Goal: Answer question/provide support: Share knowledge or assist other users

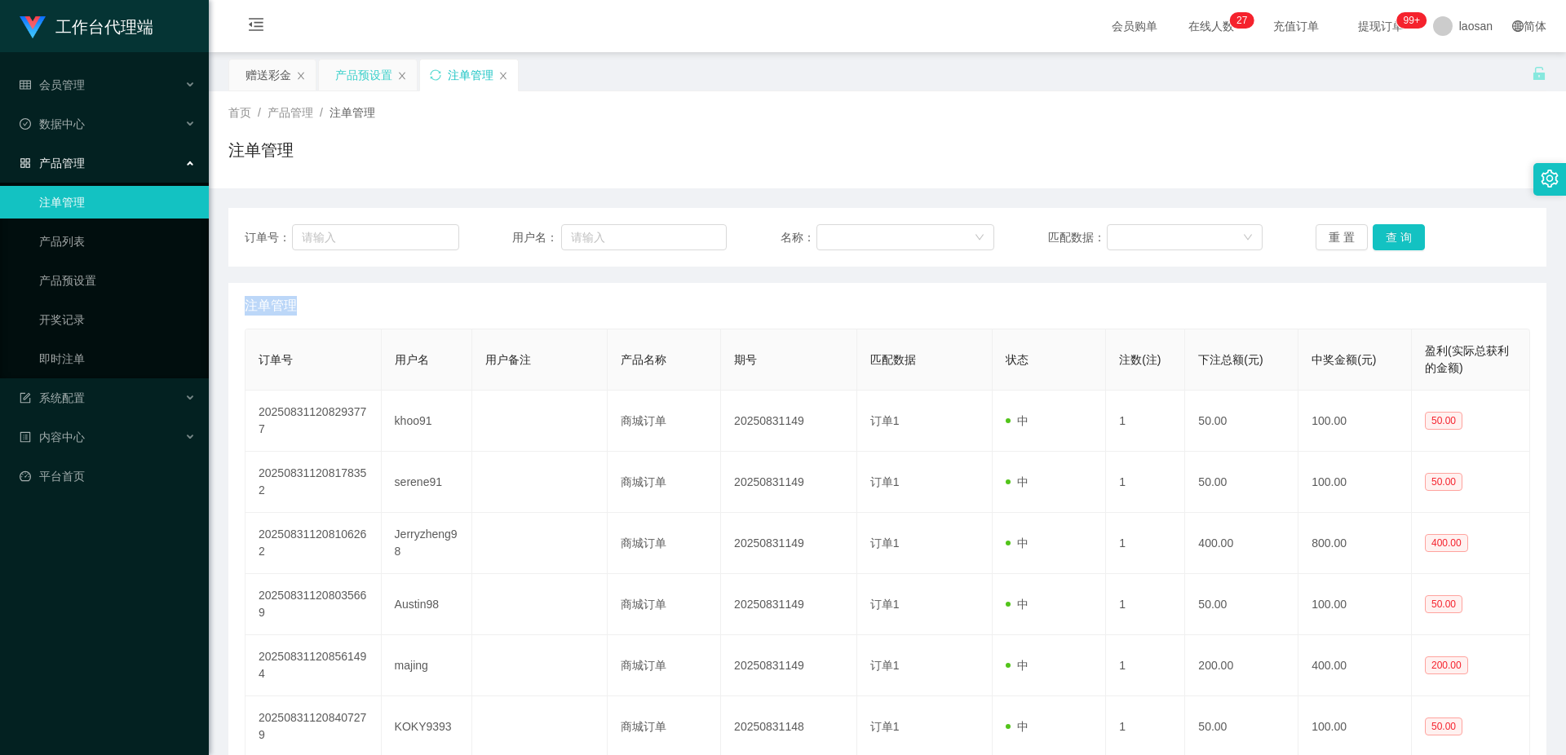
click at [353, 79] on div "产品预设置" at bounding box center [363, 75] width 57 height 31
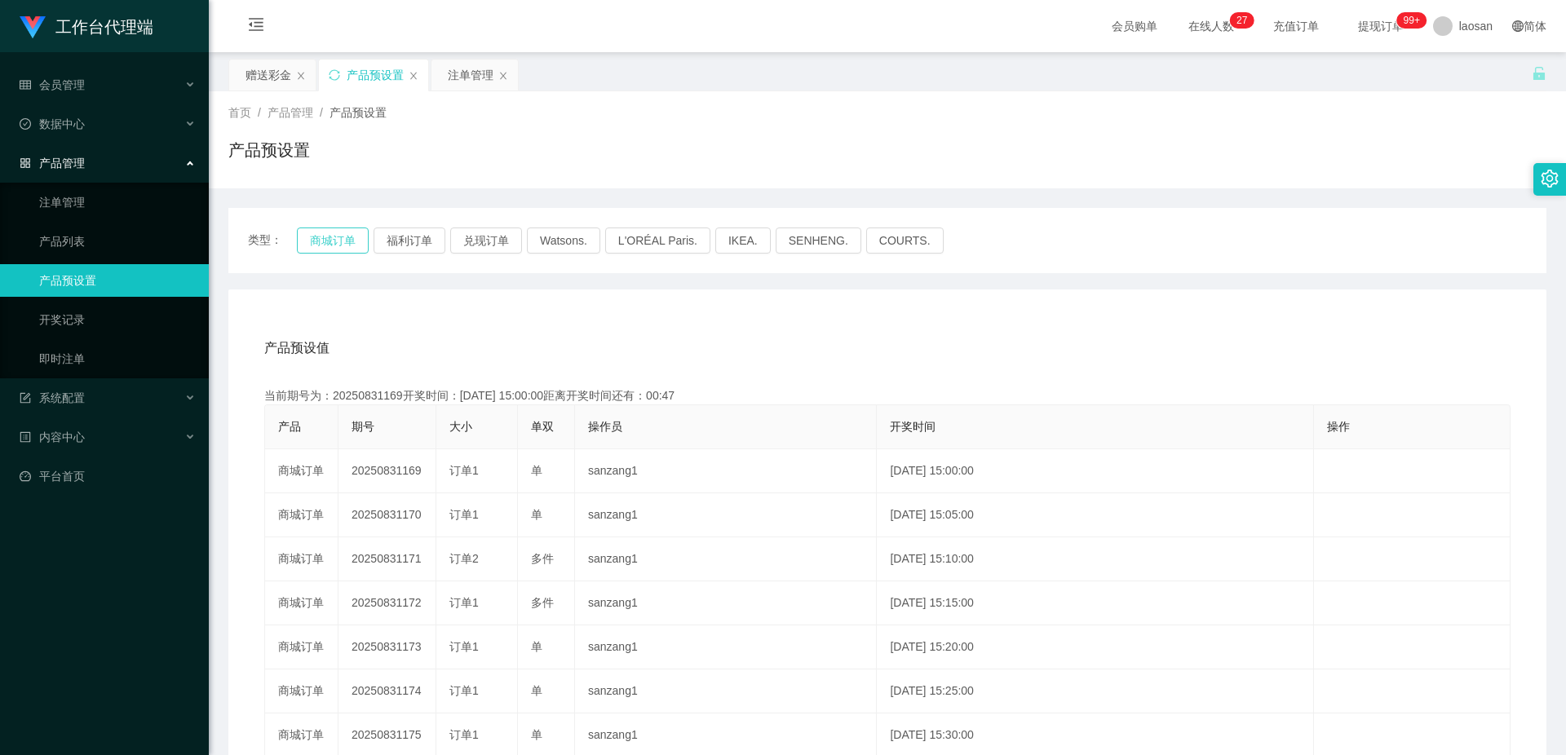
click at [327, 248] on button "商城订单" at bounding box center [333, 241] width 72 height 26
click at [341, 232] on button "商城订单" at bounding box center [333, 241] width 72 height 26
click at [1005, 359] on div "产品预设值 添加期号" at bounding box center [887, 348] width 1246 height 46
click at [470, 74] on div "注单管理" at bounding box center [471, 75] width 46 height 31
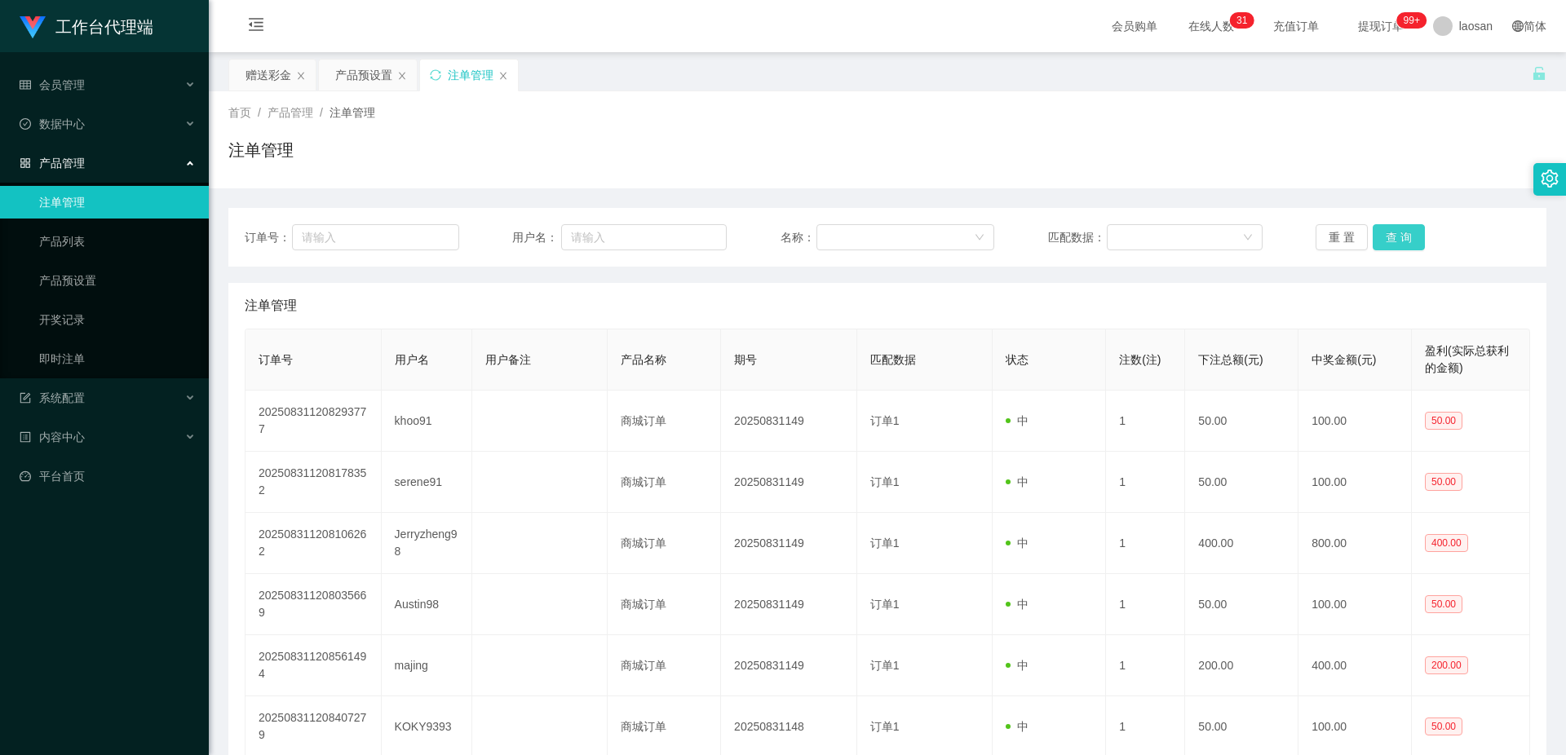
click at [1405, 237] on button "查 询" at bounding box center [1399, 237] width 52 height 26
click at [1405, 237] on div "重 置 查 询" at bounding box center [1423, 237] width 215 height 26
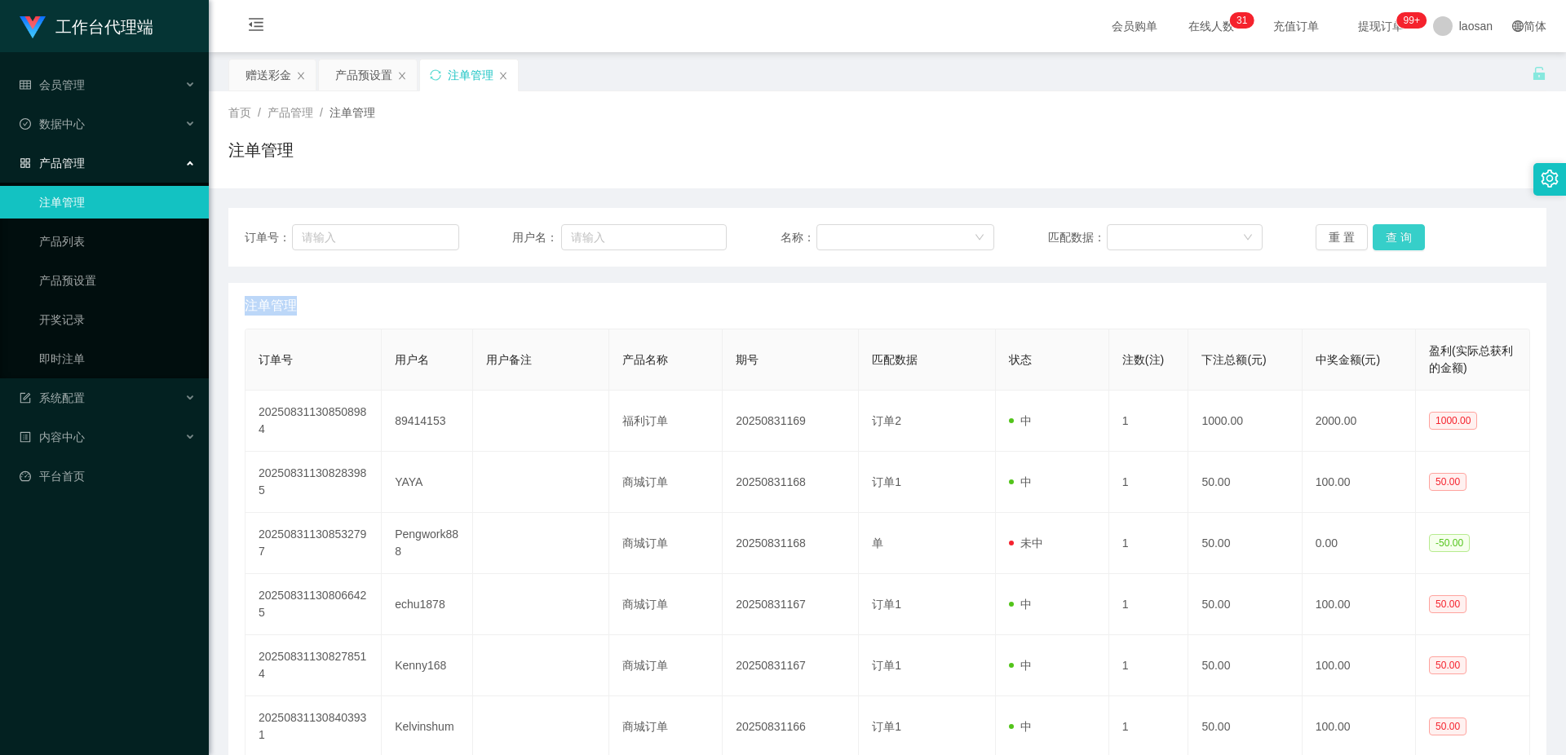
click at [1405, 237] on button "查 询" at bounding box center [1399, 237] width 52 height 26
click at [1385, 232] on button "查 询" at bounding box center [1399, 237] width 52 height 26
click at [1396, 233] on button "查 询" at bounding box center [1399, 237] width 52 height 26
click at [1401, 237] on button "查 询" at bounding box center [1399, 237] width 52 height 26
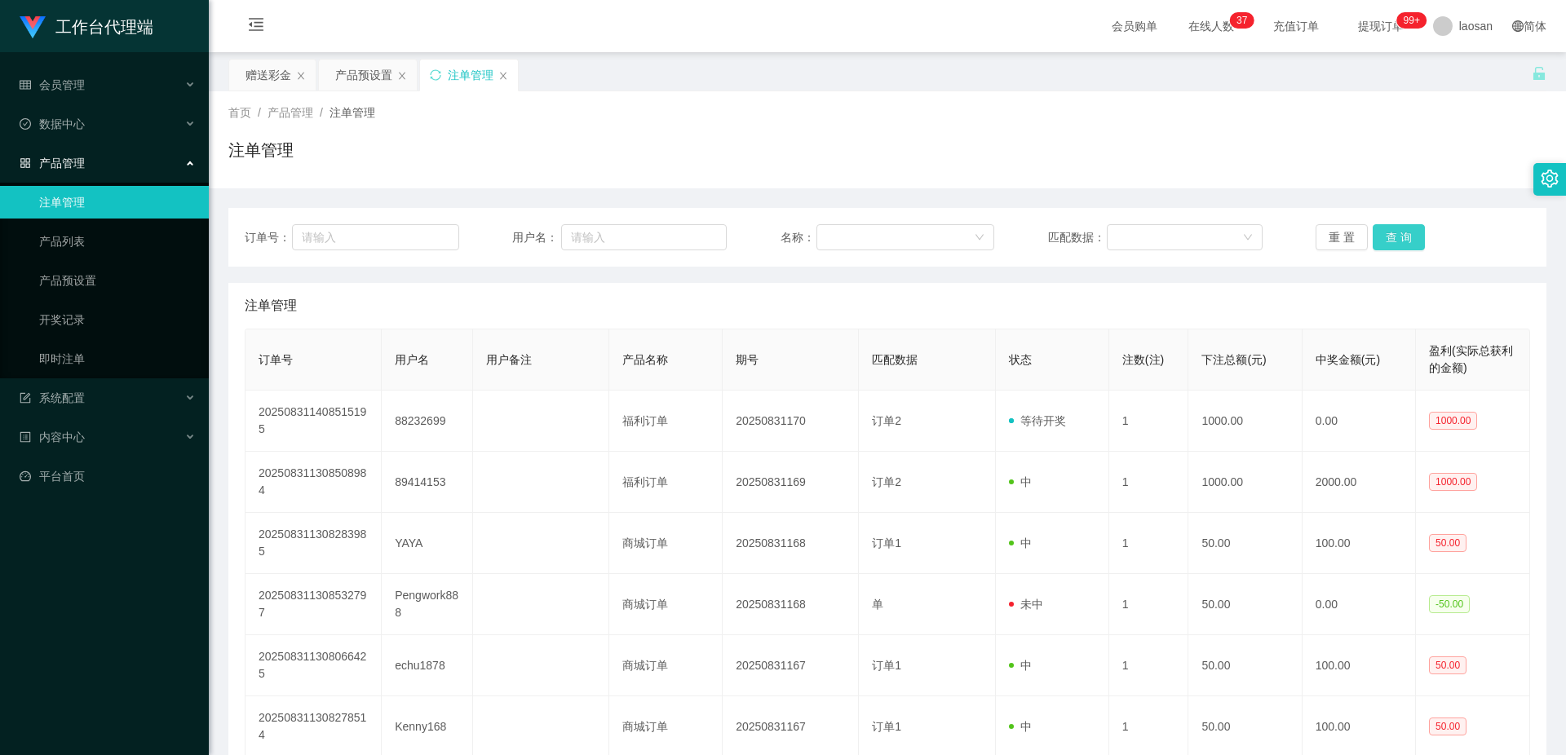
click at [1401, 237] on button "查 询" at bounding box center [1399, 237] width 52 height 26
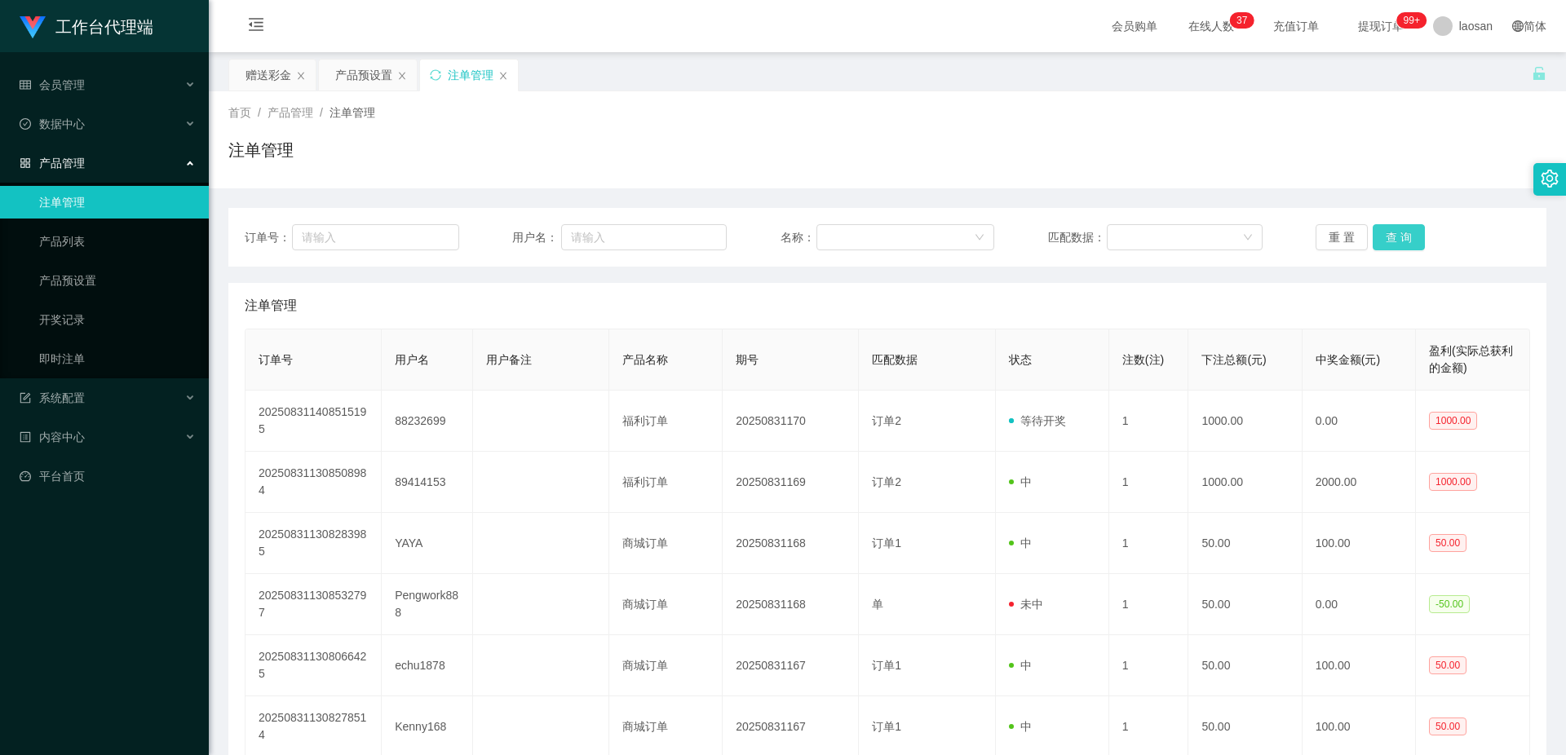
click at [1401, 237] on button "查 询" at bounding box center [1399, 237] width 52 height 26
click at [1401, 237] on div "重 置 查 询" at bounding box center [1423, 237] width 215 height 26
click at [1401, 237] on button "查 询" at bounding box center [1399, 237] width 52 height 26
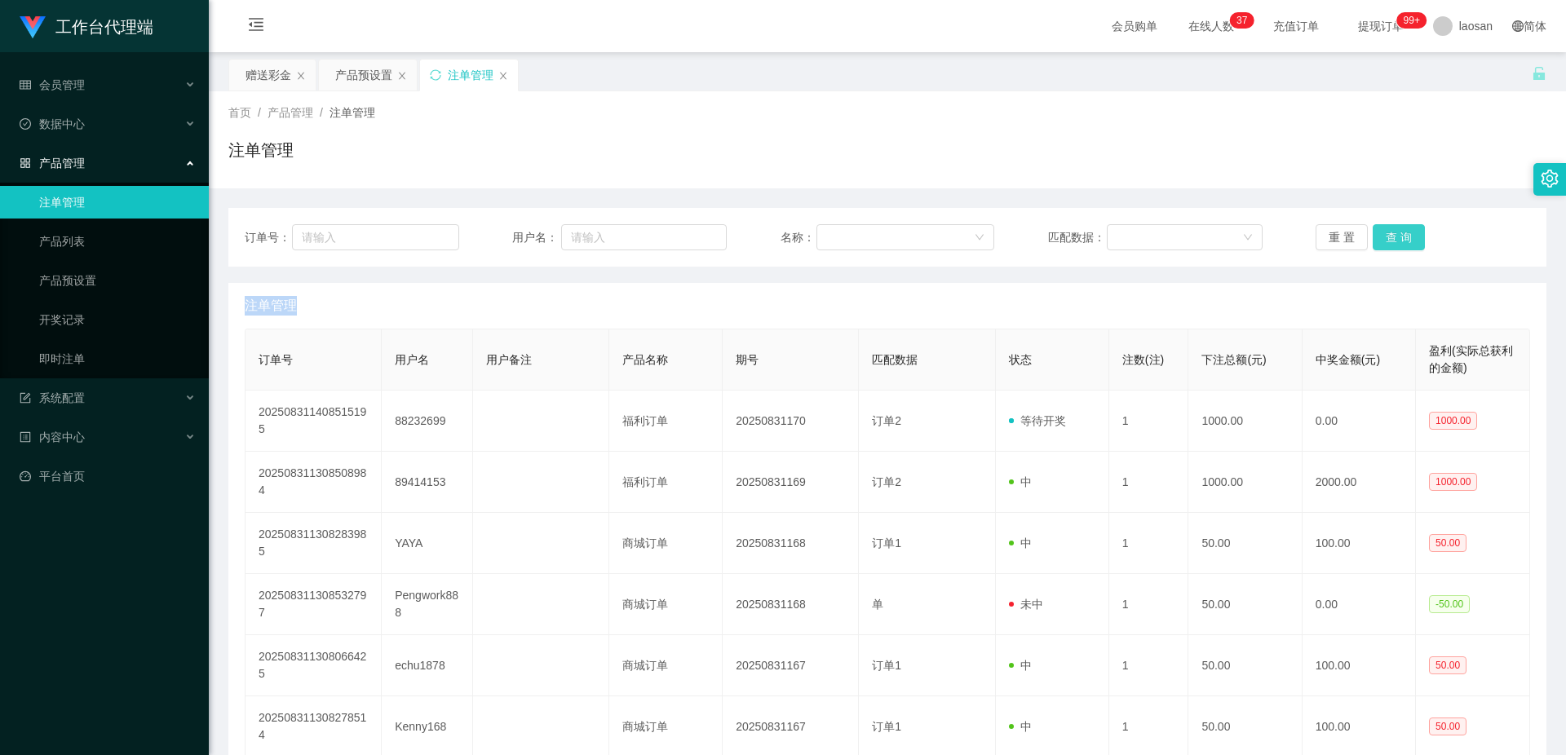
click at [1401, 237] on button "查 询" at bounding box center [1399, 237] width 52 height 26
click at [1401, 237] on div "重 置 查 询" at bounding box center [1423, 237] width 215 height 26
click at [1401, 236] on button "查 询" at bounding box center [1399, 237] width 52 height 26
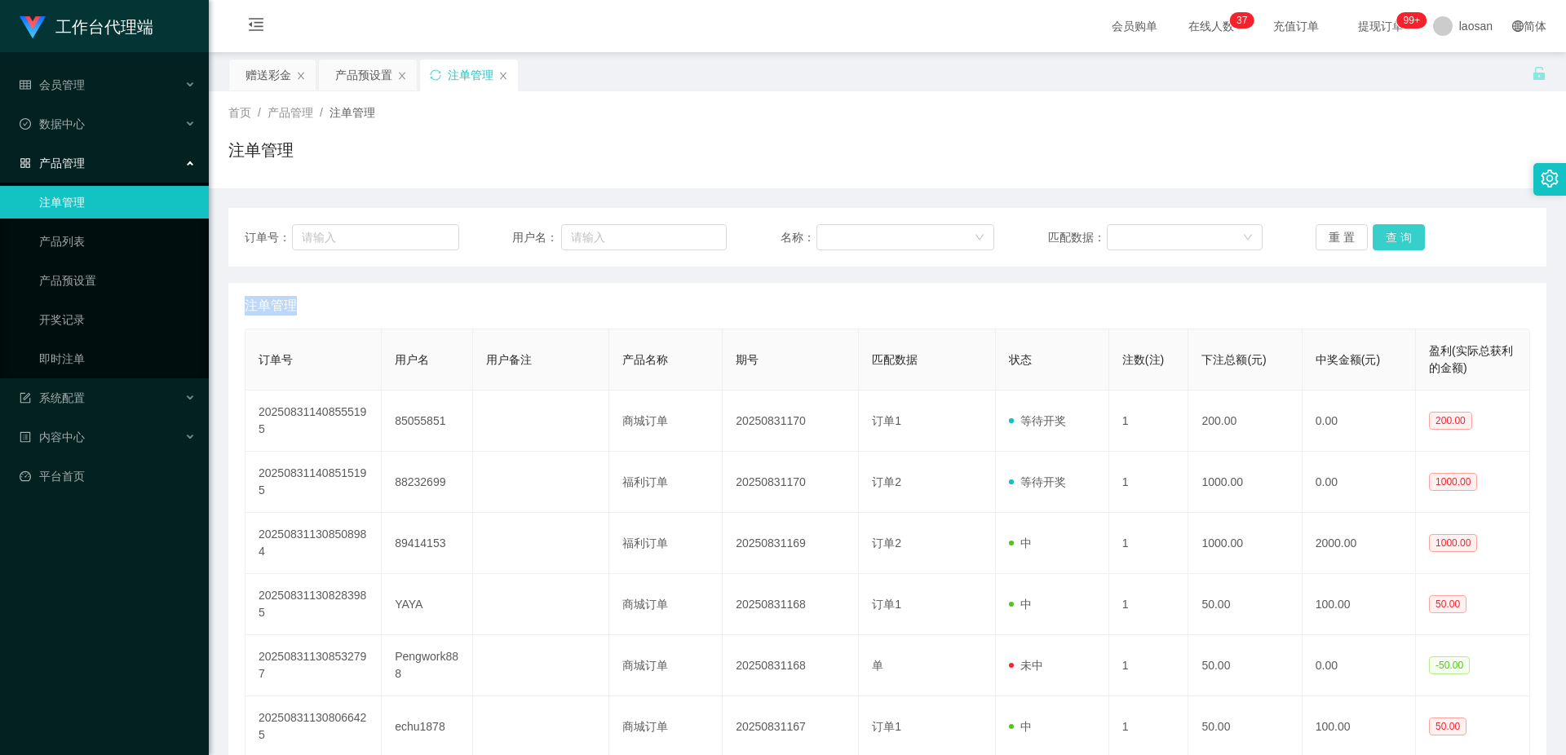
click at [1401, 236] on div "重 置 查 询" at bounding box center [1423, 237] width 215 height 26
click at [1401, 236] on button "查 询" at bounding box center [1399, 237] width 52 height 26
click at [1401, 236] on div "重 置 查 询" at bounding box center [1423, 237] width 215 height 26
click at [1405, 236] on button "查 询" at bounding box center [1399, 237] width 52 height 26
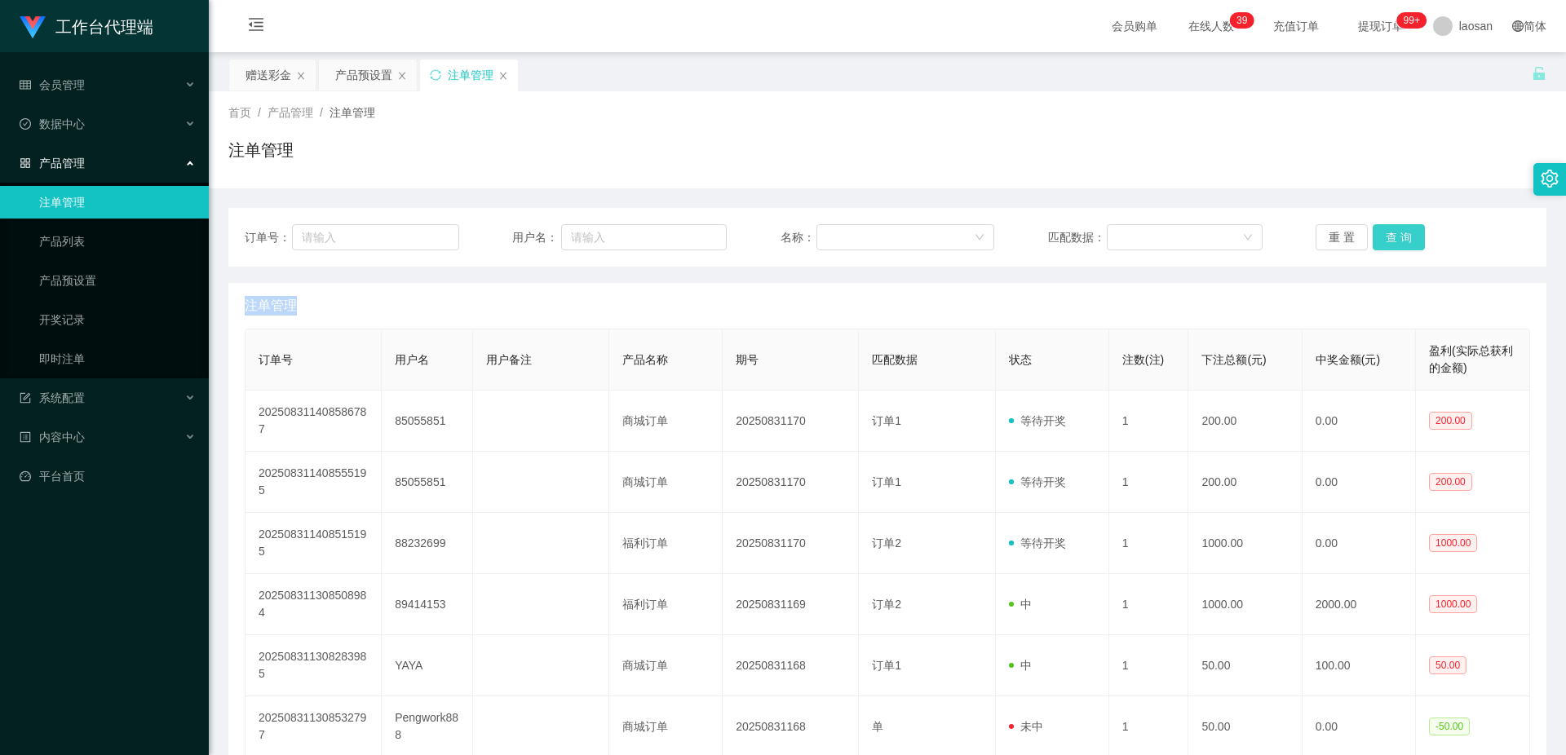
click at [1405, 236] on button "查 询" at bounding box center [1399, 237] width 52 height 26
click at [1405, 236] on div "重 置 查 询" at bounding box center [1423, 237] width 215 height 26
click at [1395, 240] on button "查 询" at bounding box center [1399, 237] width 52 height 26
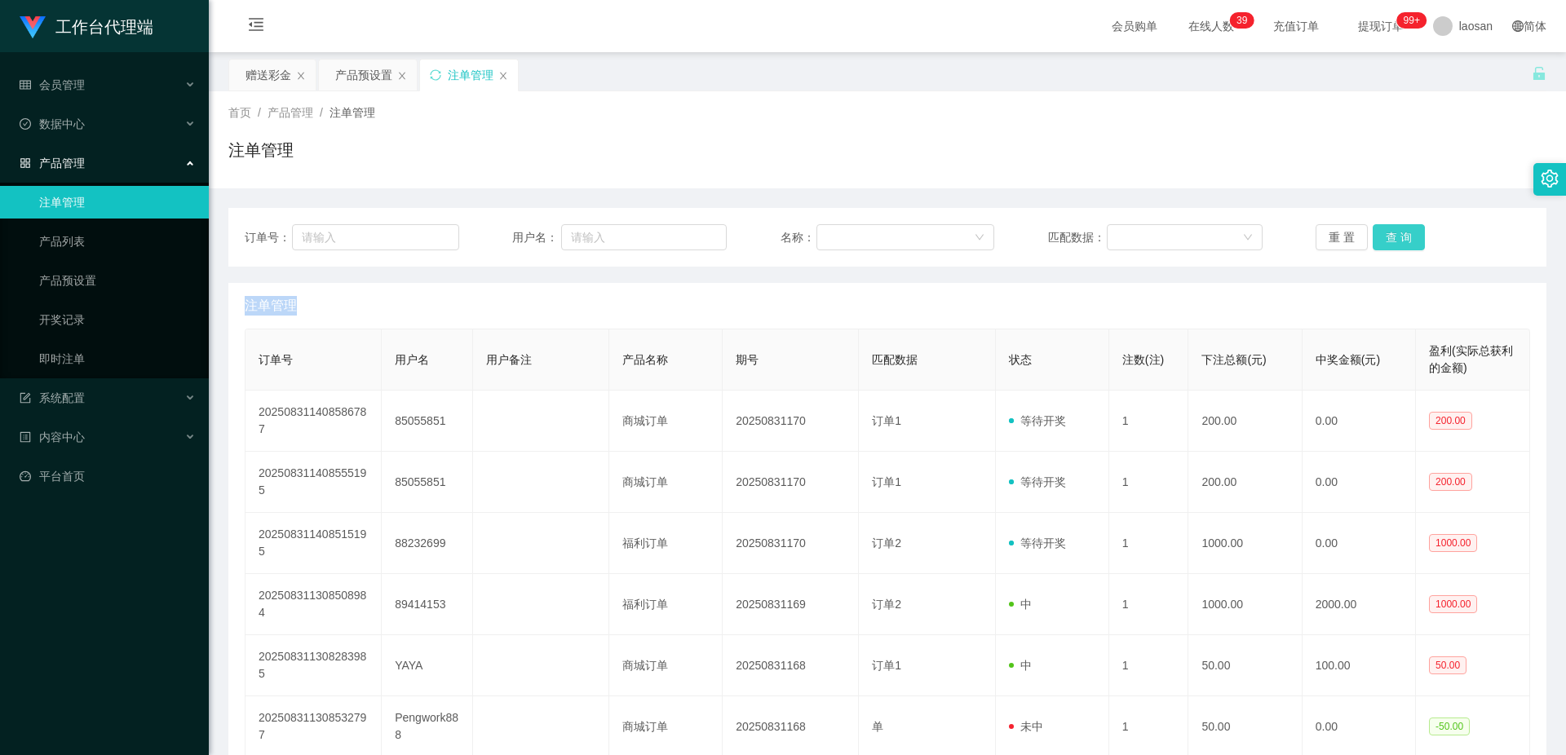
click at [1395, 240] on button "查 询" at bounding box center [1399, 237] width 52 height 26
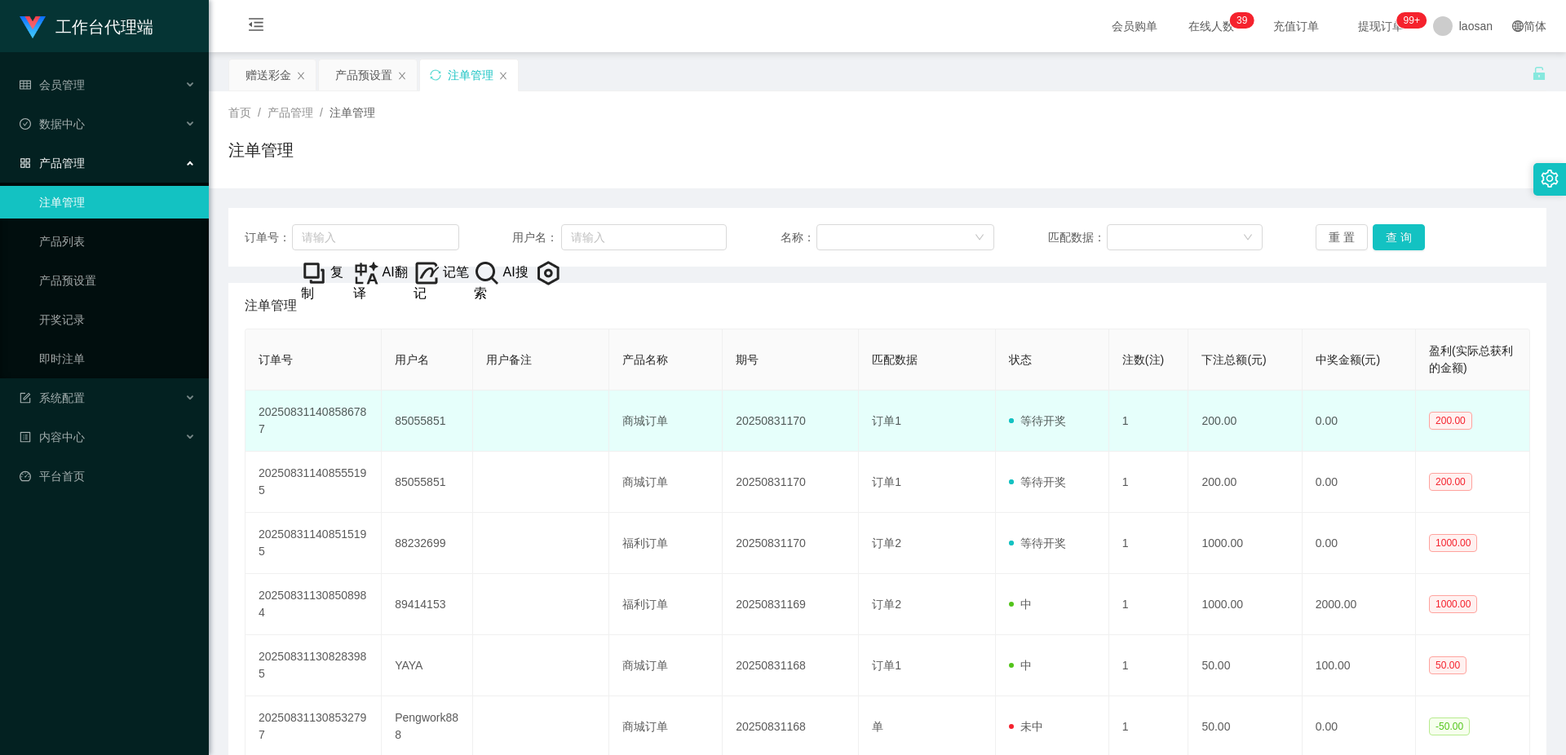
click at [427, 416] on td "85055851" at bounding box center [427, 421] width 91 height 61
copy td "85055851"
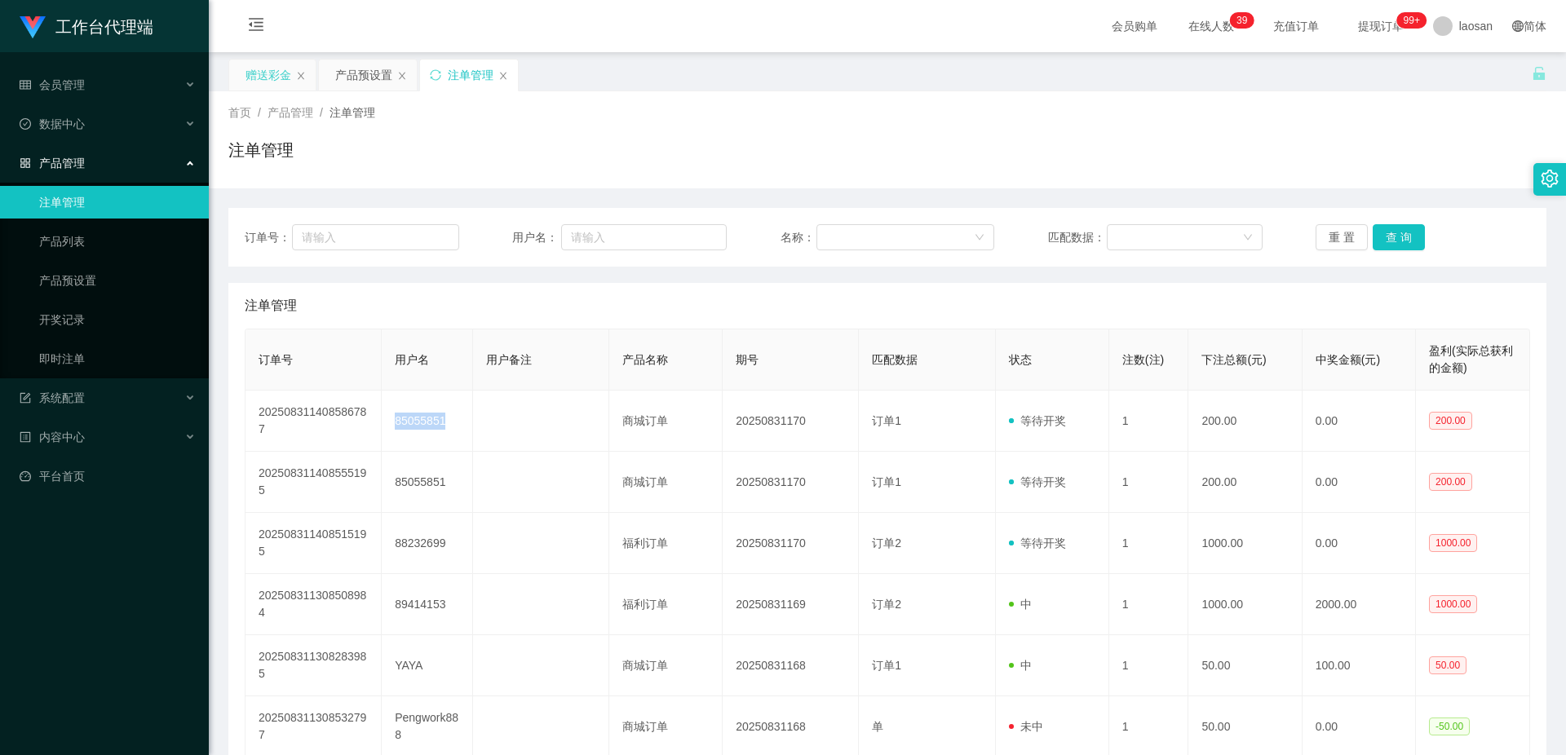
click at [276, 77] on div "赠送彩金" at bounding box center [269, 75] width 46 height 31
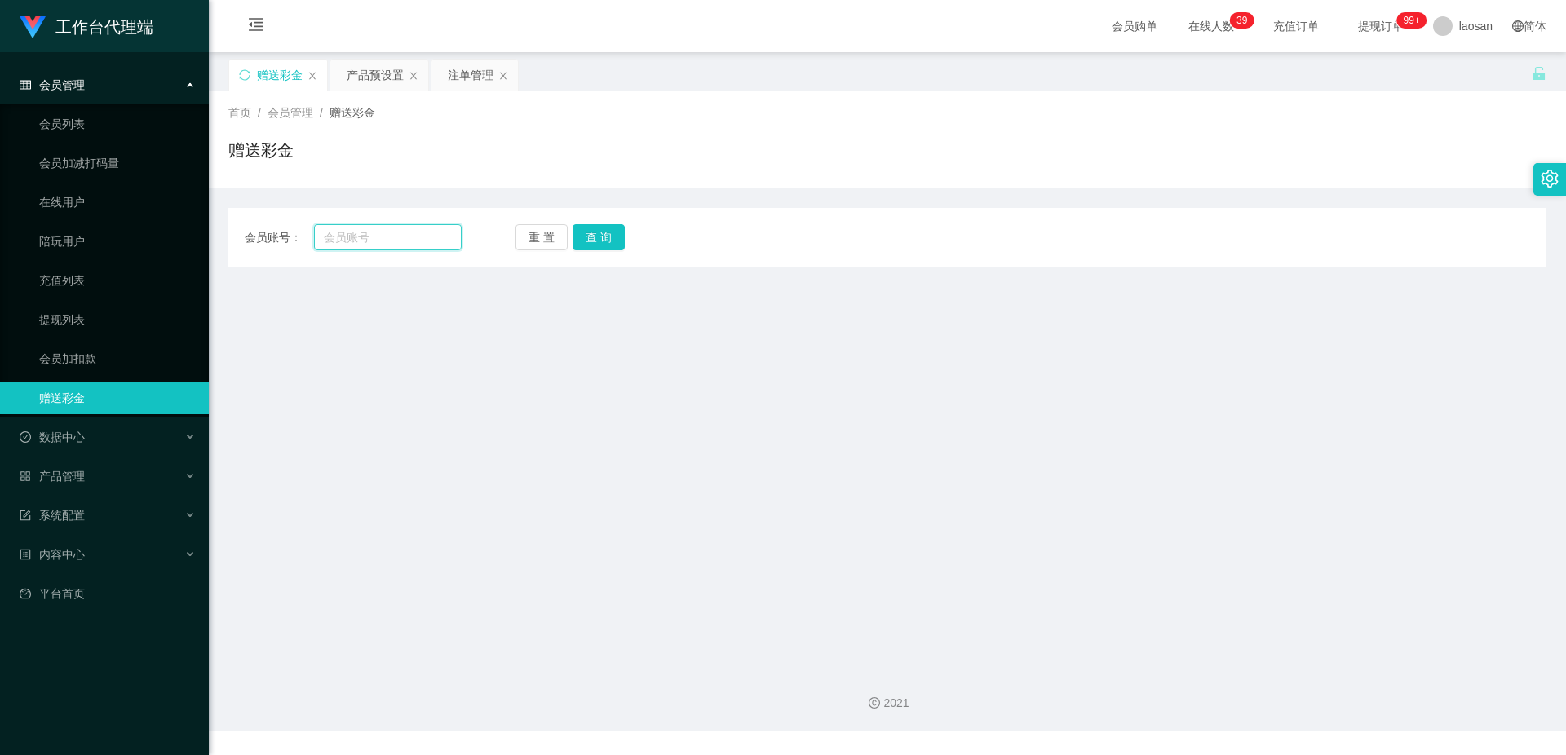
click at [403, 235] on input "text" at bounding box center [388, 237] width 148 height 26
paste input "85055851"
type input "85055851"
click at [603, 239] on button "查 询" at bounding box center [599, 237] width 52 height 26
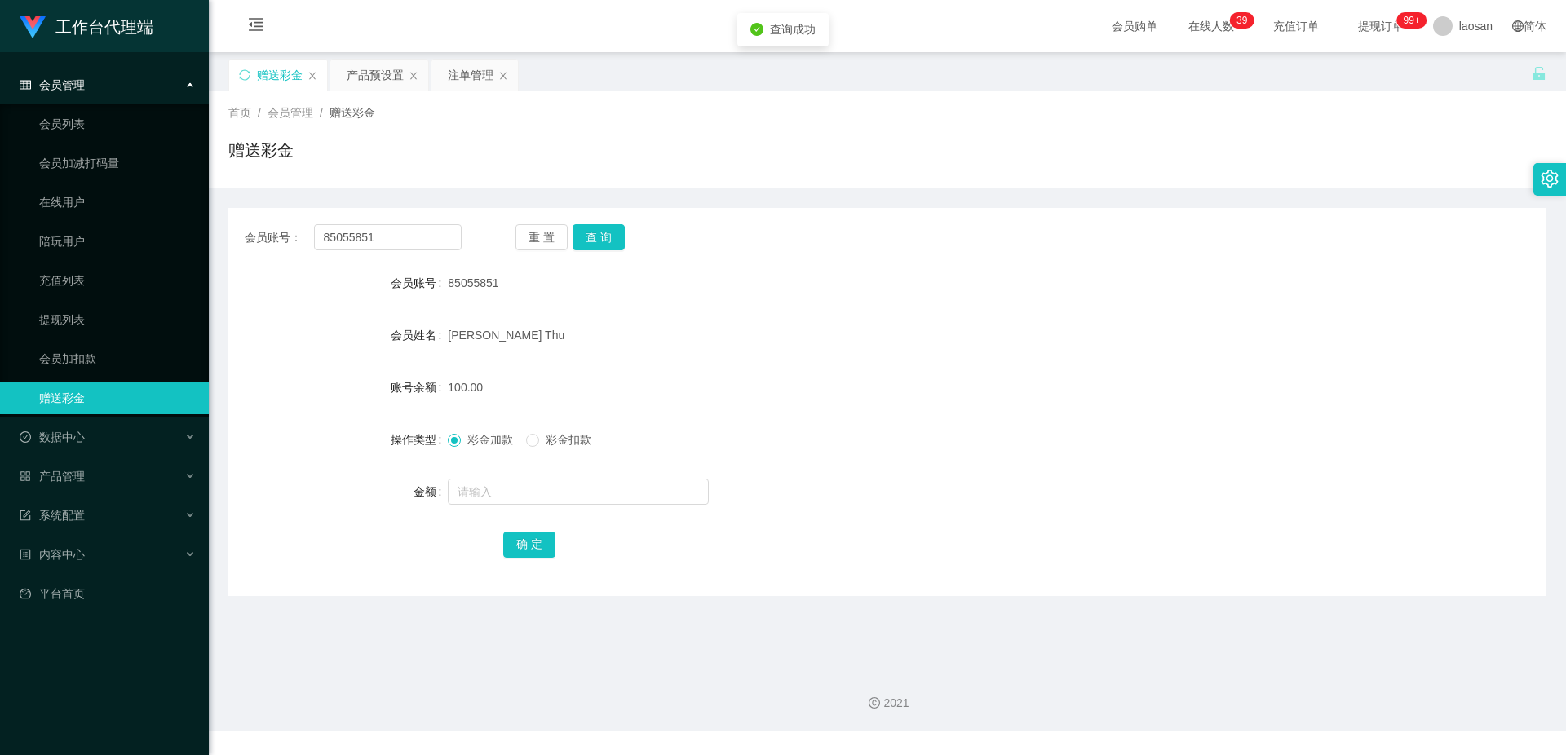
click at [777, 374] on div "100.00" at bounding box center [832, 387] width 769 height 33
drag, startPoint x: 454, startPoint y: 77, endPoint x: 468, endPoint y: 82, distance: 15.2
click at [454, 77] on div "注单管理" at bounding box center [471, 75] width 46 height 31
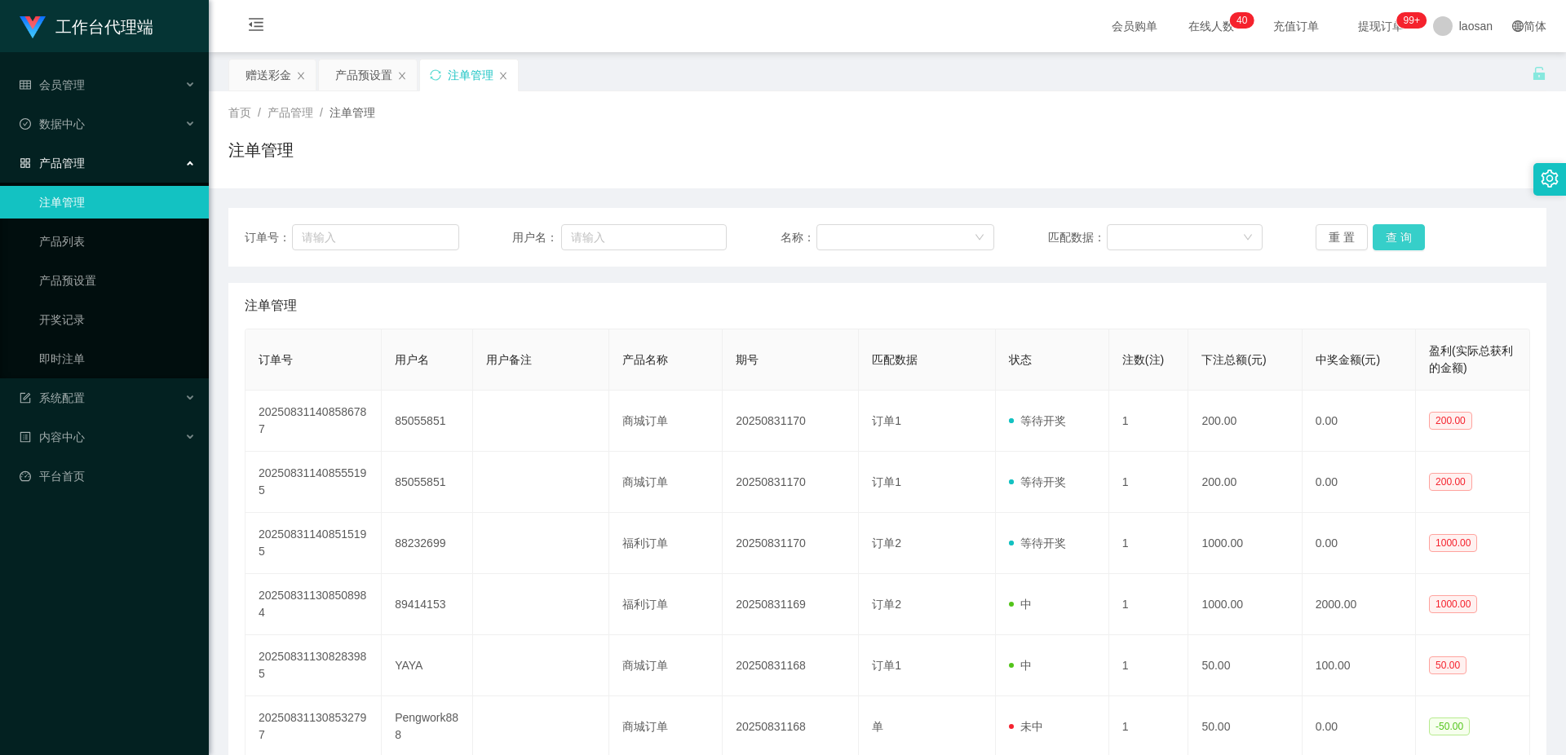
click at [1405, 228] on button "查 询" at bounding box center [1399, 237] width 52 height 26
click at [1405, 228] on button "查 询" at bounding box center [1408, 237] width 70 height 26
click at [1405, 228] on button "查 询" at bounding box center [1399, 237] width 52 height 26
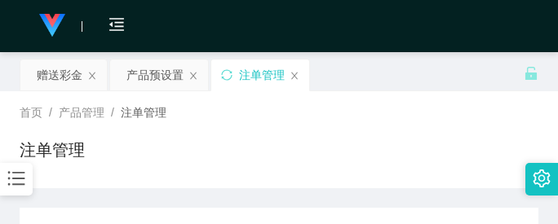
drag, startPoint x: 268, startPoint y: 69, endPoint x: 284, endPoint y: 28, distance: 43.9
click at [268, 69] on div "注单管理" at bounding box center [262, 75] width 46 height 31
